Goal: Task Accomplishment & Management: Complete application form

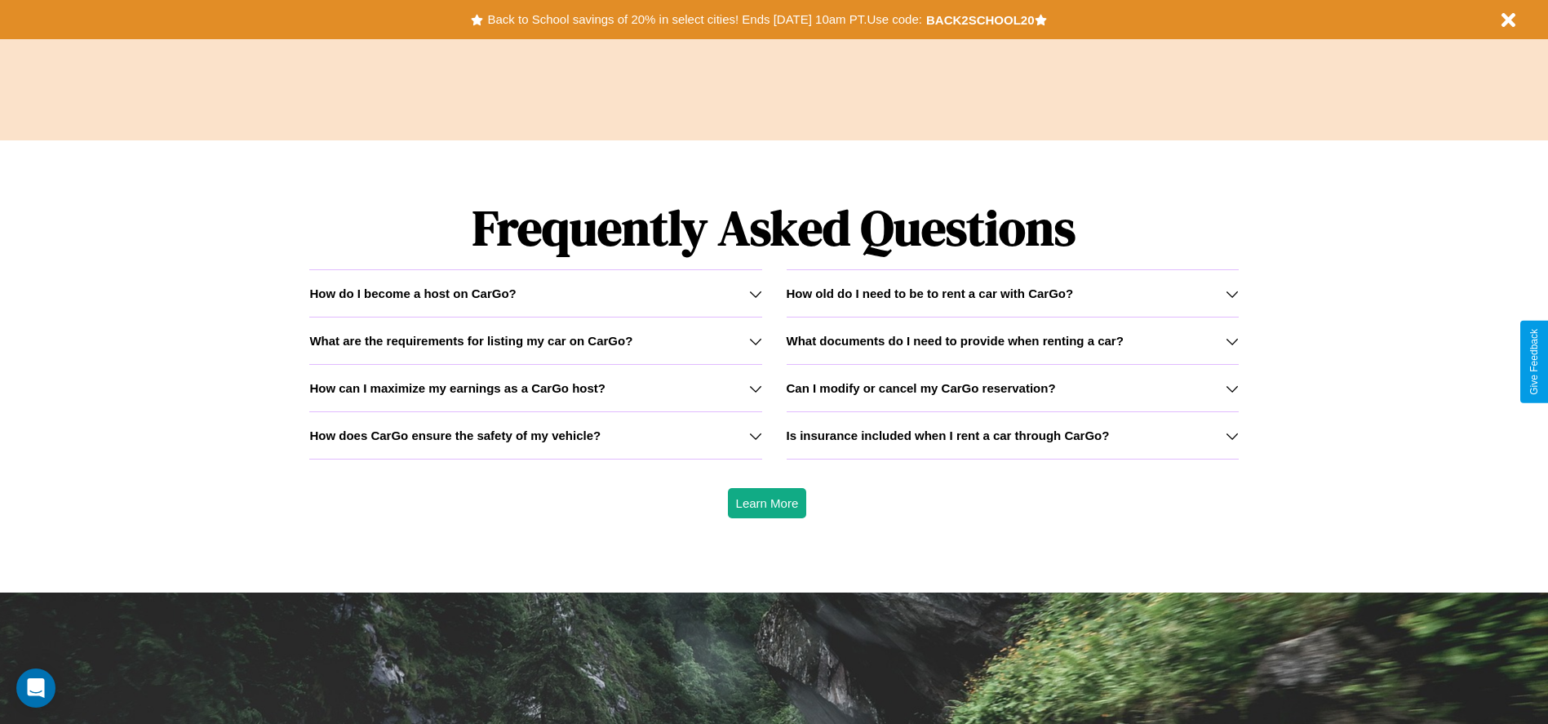
scroll to position [2340, 0]
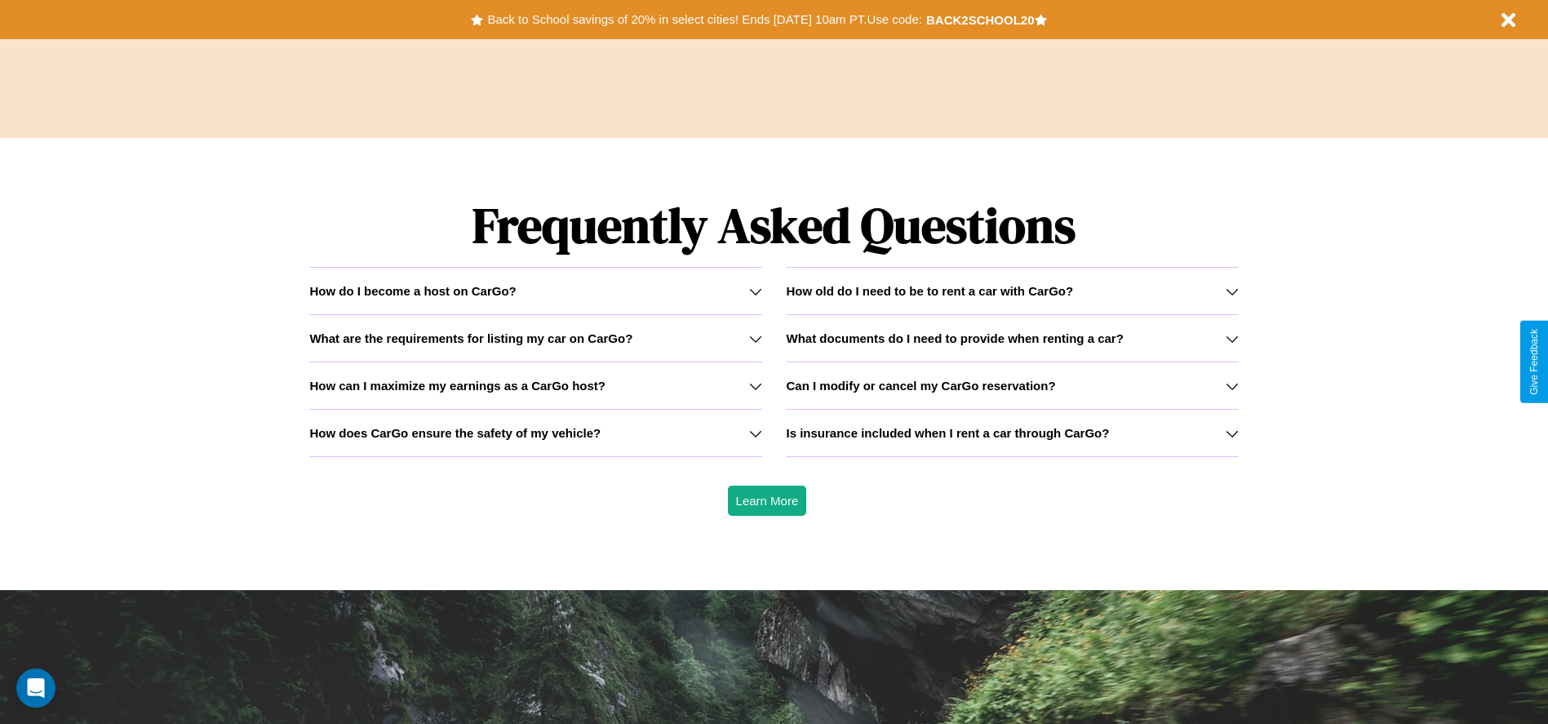
click at [1231, 290] on icon at bounding box center [1231, 291] width 13 height 13
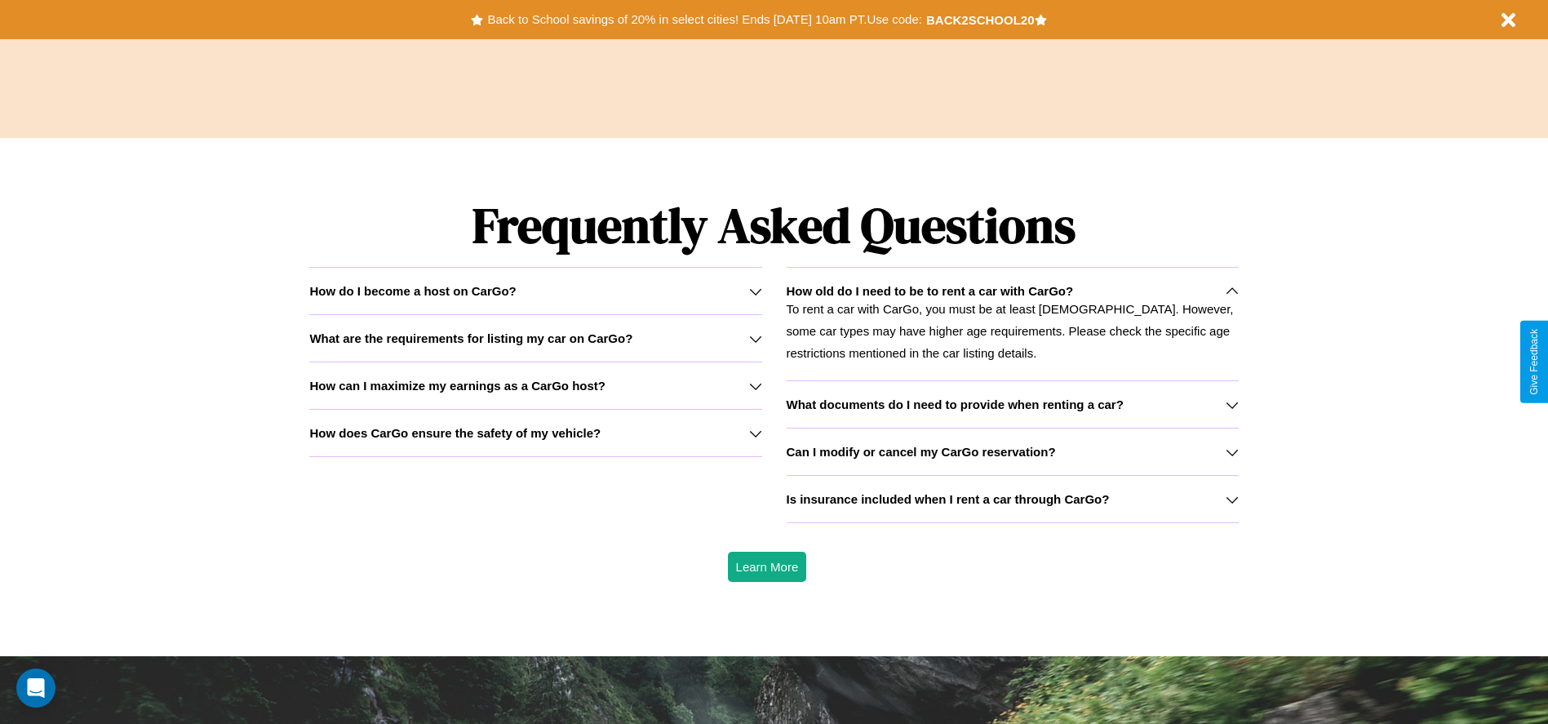
click at [535, 432] on h3 "How does CarGo ensure the safety of my vehicle?" at bounding box center [454, 433] width 291 height 14
click at [535, 385] on h3 "How can I maximize my earnings as a CarGo host?" at bounding box center [457, 386] width 296 height 14
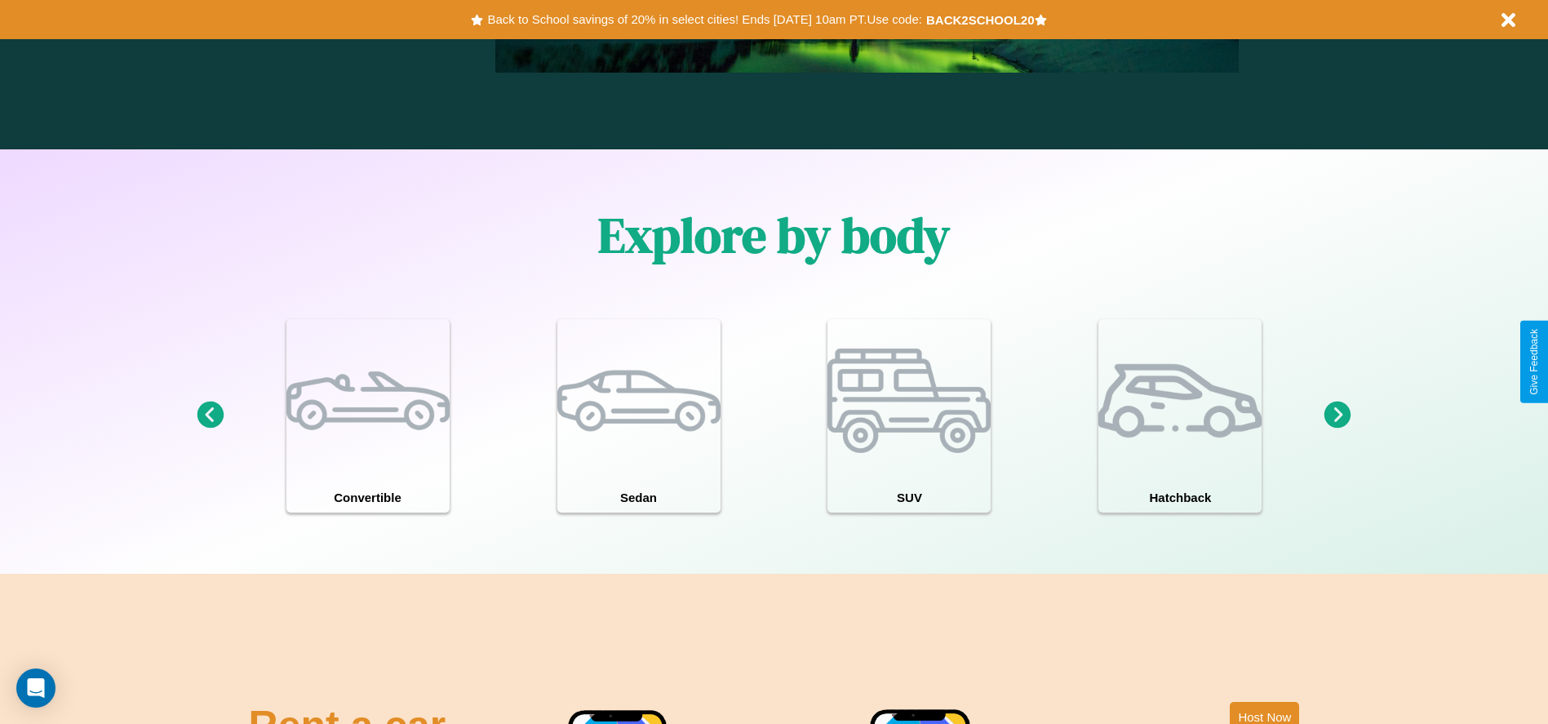
click at [210, 415] on icon at bounding box center [210, 414] width 27 height 27
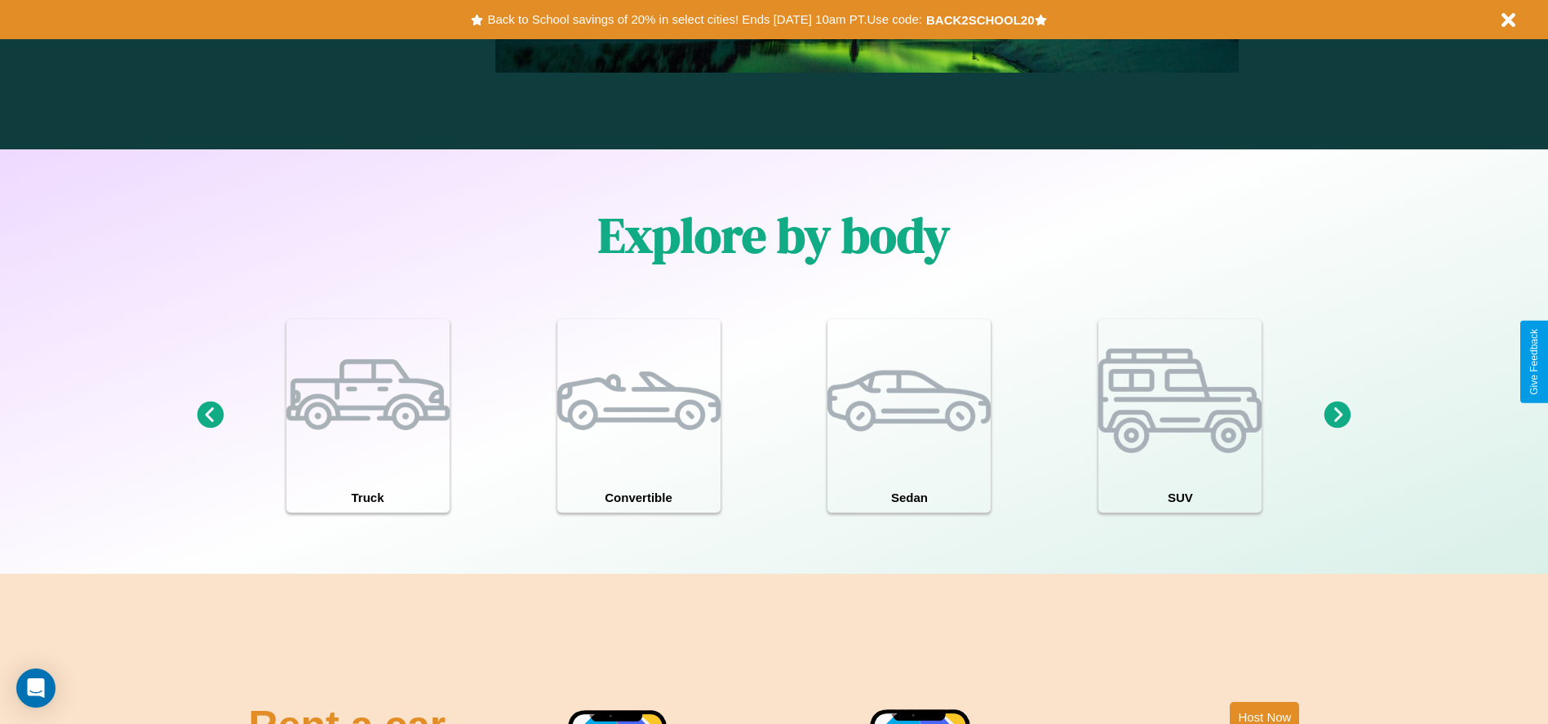
click at [1337, 415] on icon at bounding box center [1337, 414] width 27 height 27
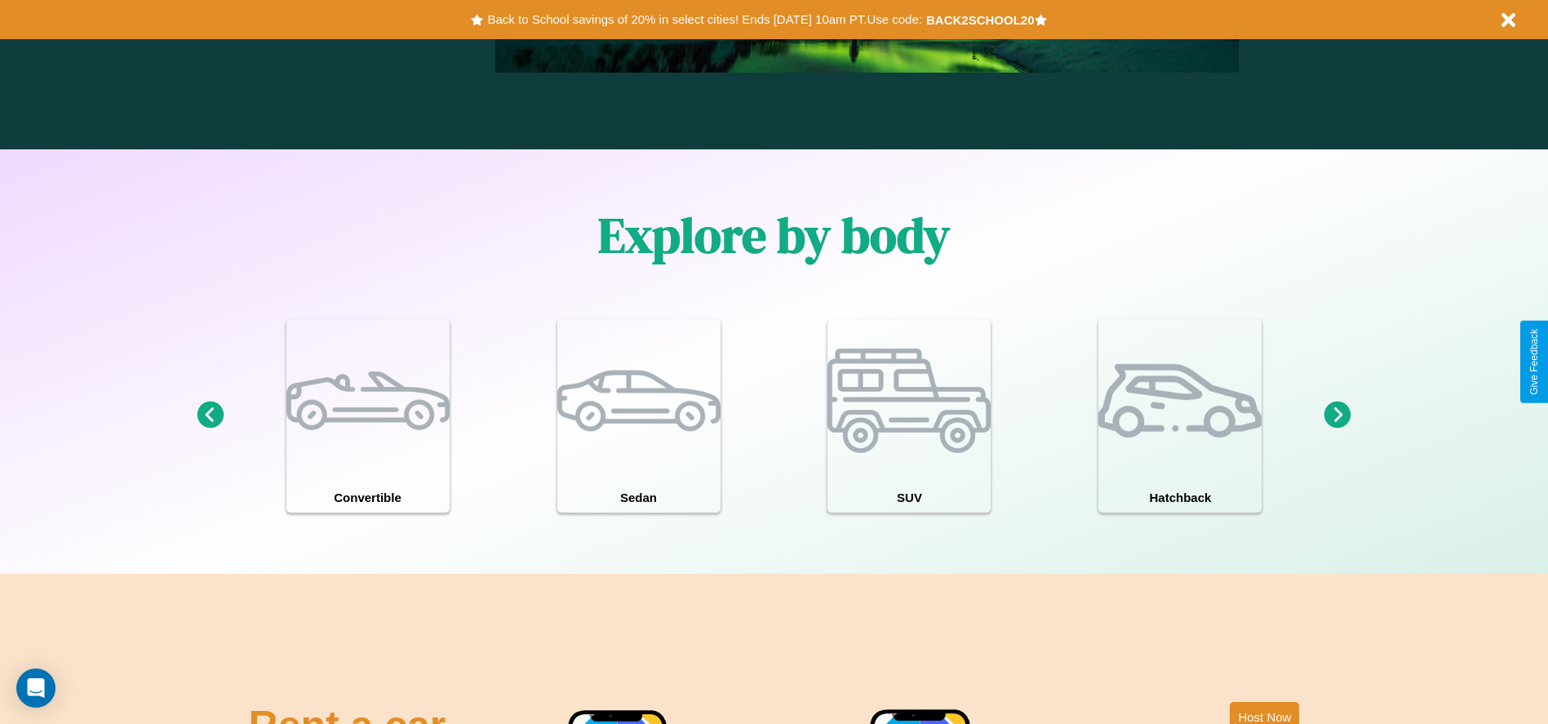
click at [210, 415] on icon at bounding box center [210, 414] width 27 height 27
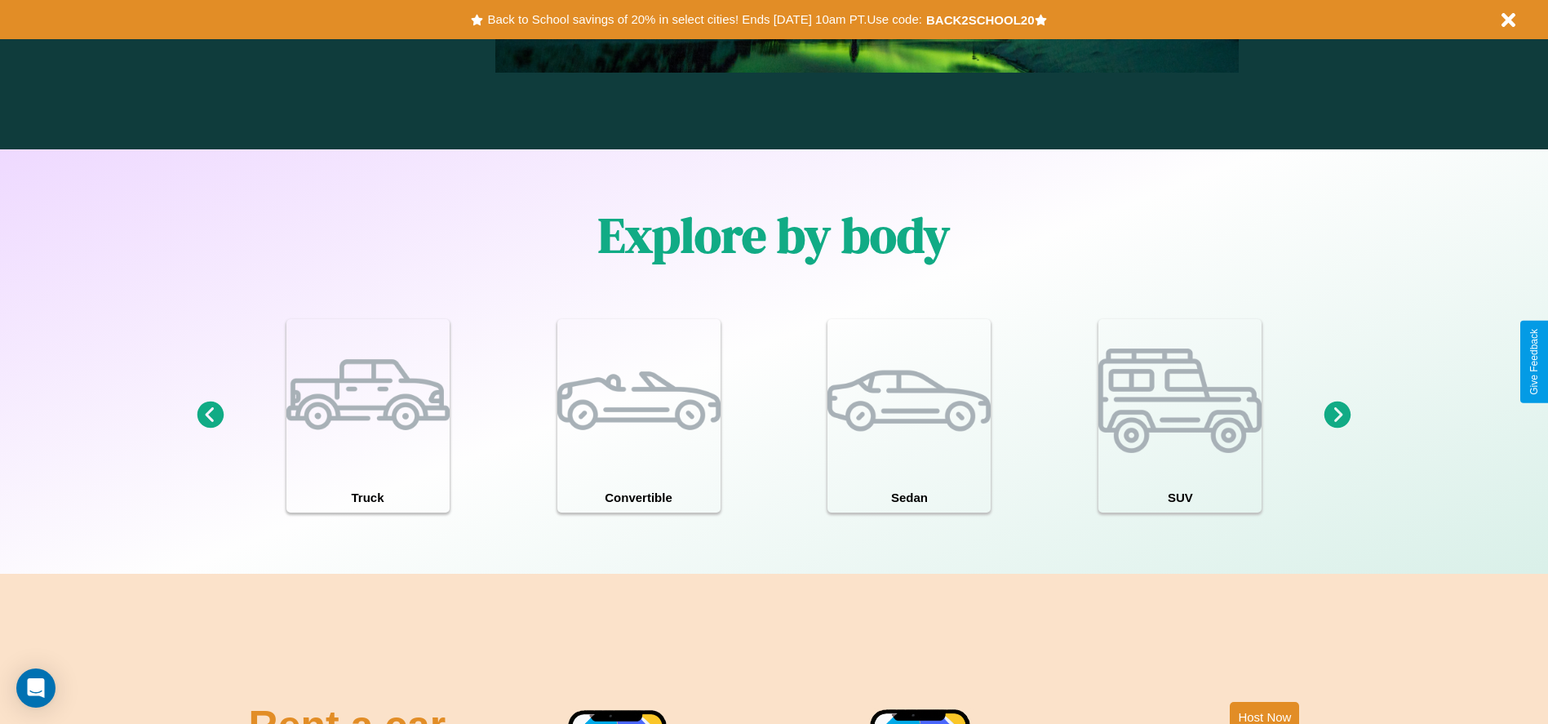
click at [1337, 415] on icon at bounding box center [1337, 414] width 27 height 27
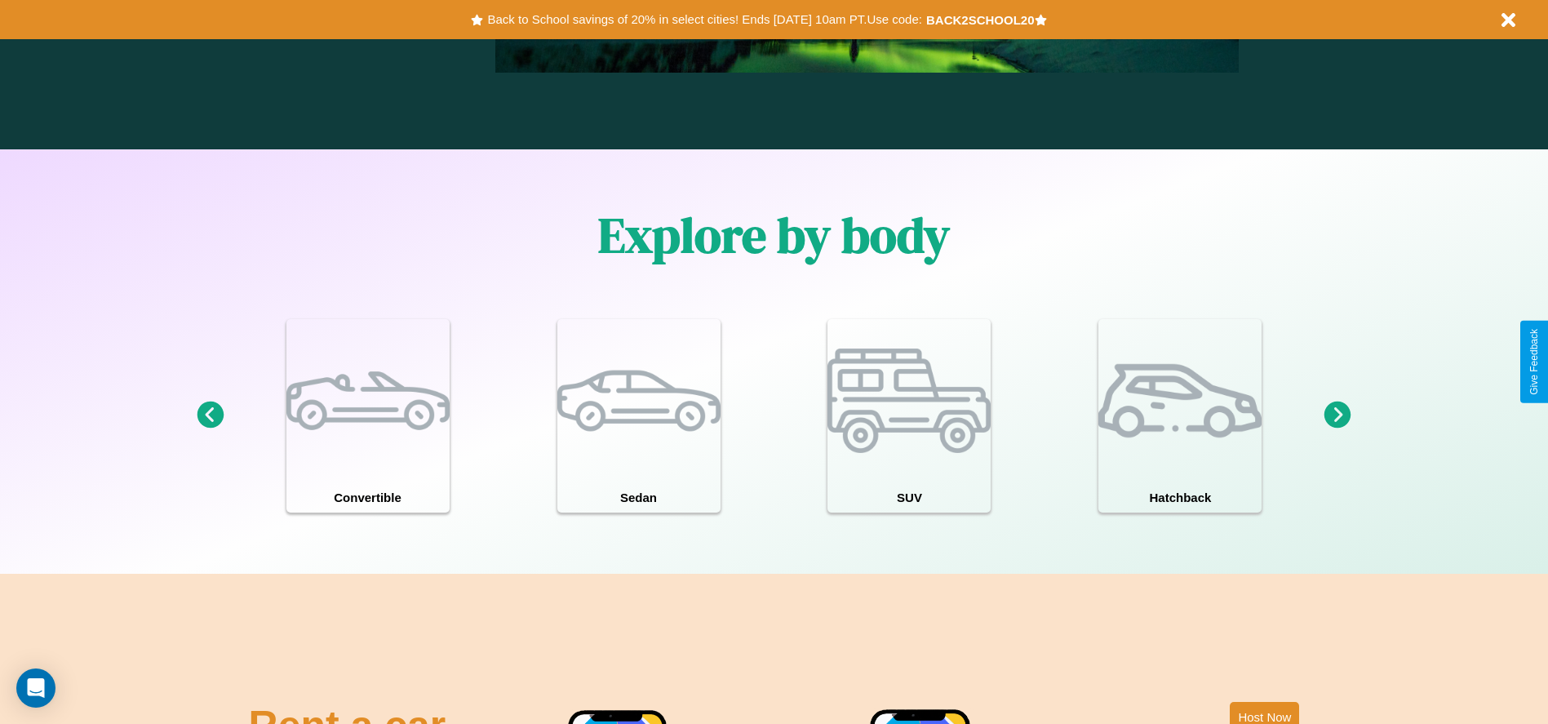
scroll to position [0, 0]
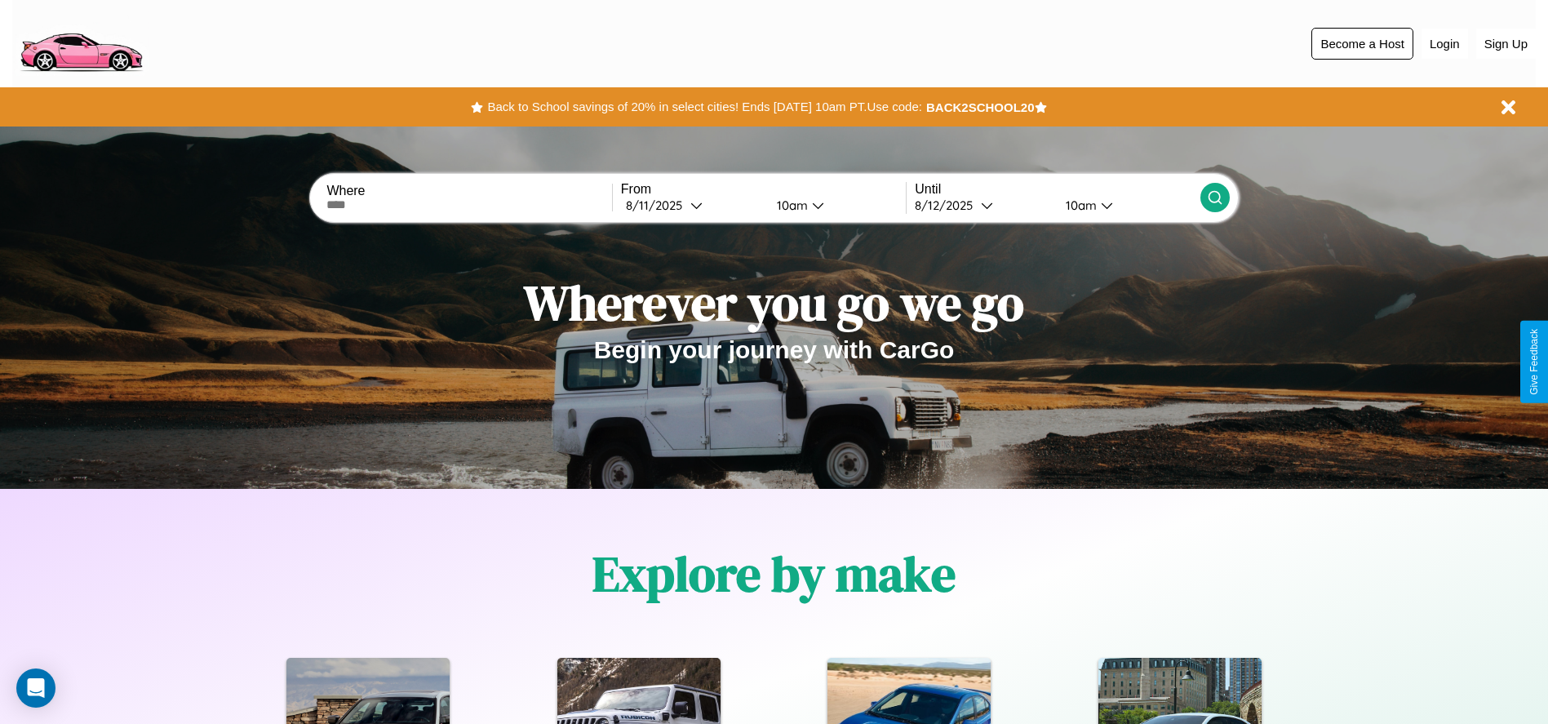
click at [1362, 43] on button "Become a Host" at bounding box center [1362, 44] width 102 height 32
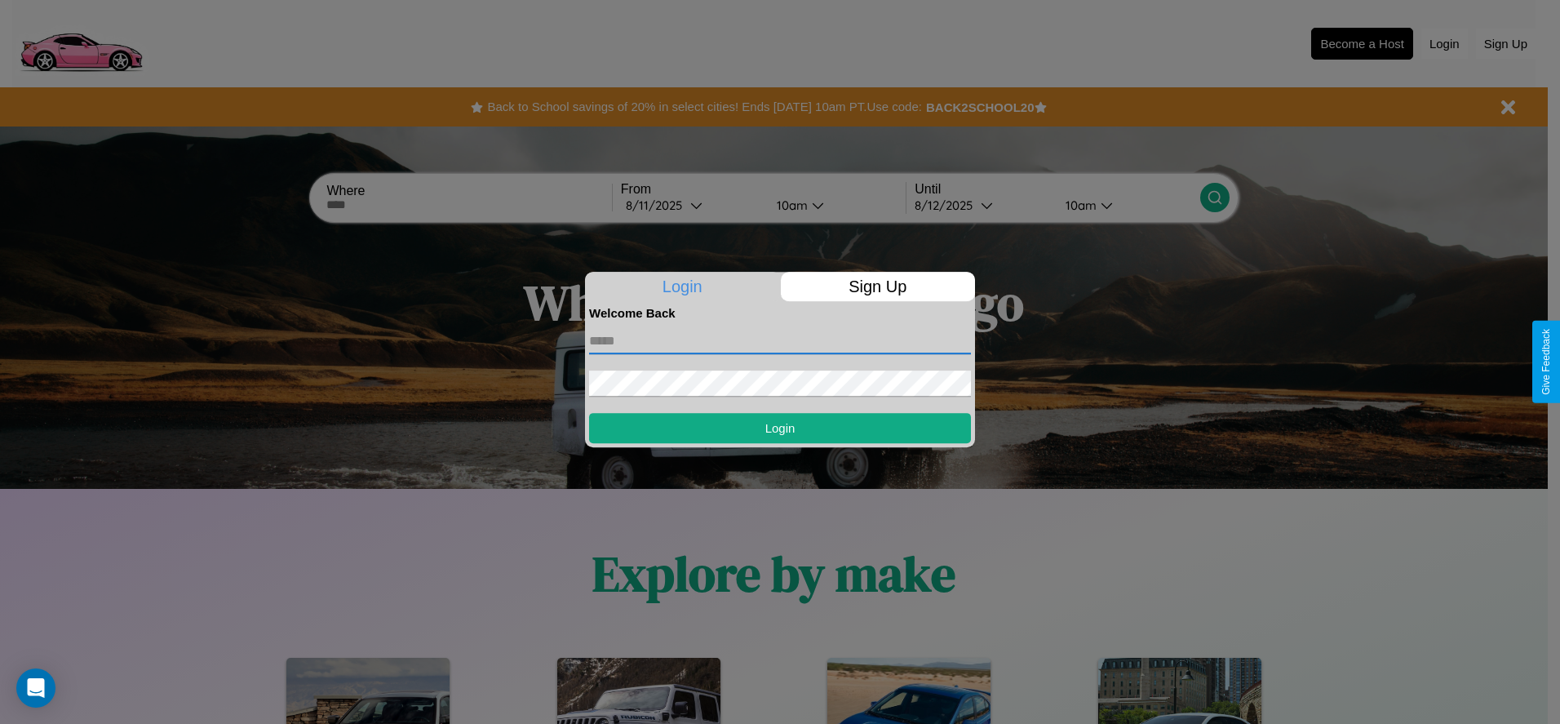
click at [780, 340] on input "text" at bounding box center [780, 341] width 382 height 26
type input "**********"
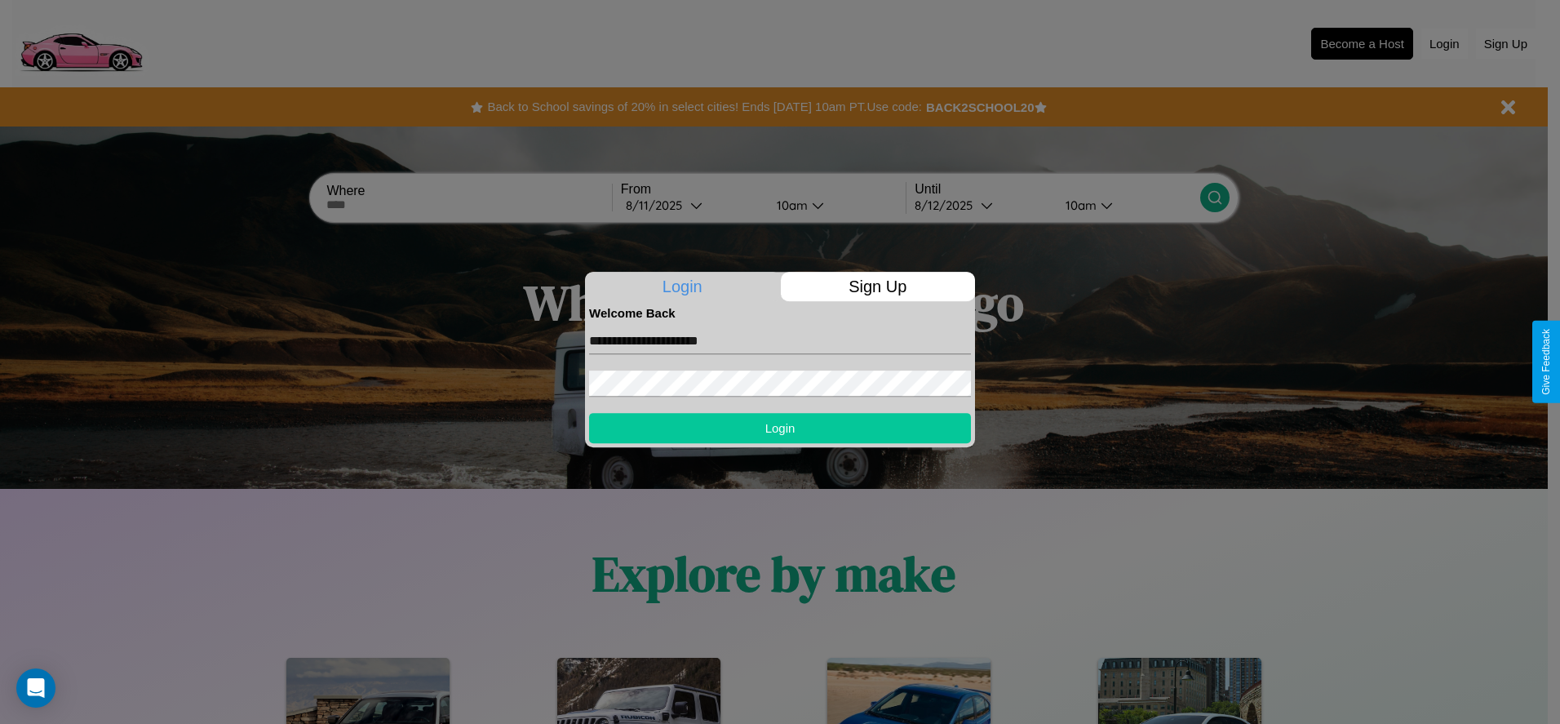
click at [780, 427] on button "Login" at bounding box center [780, 428] width 382 height 30
